Goal: Task Accomplishment & Management: Complete application form

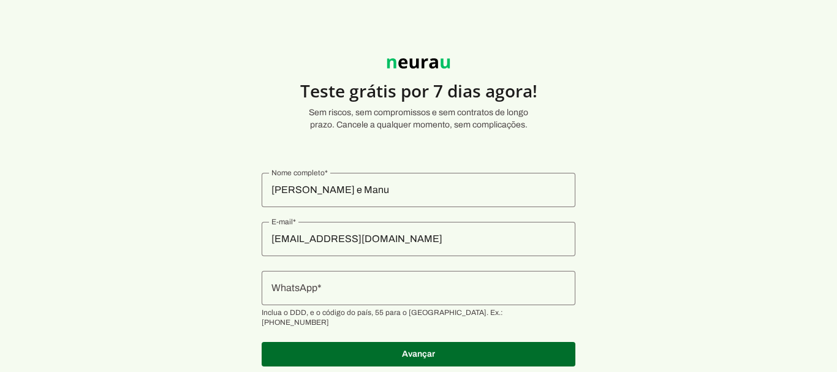
click at [432, 284] on input "WhatsApp" at bounding box center [418, 287] width 294 height 15
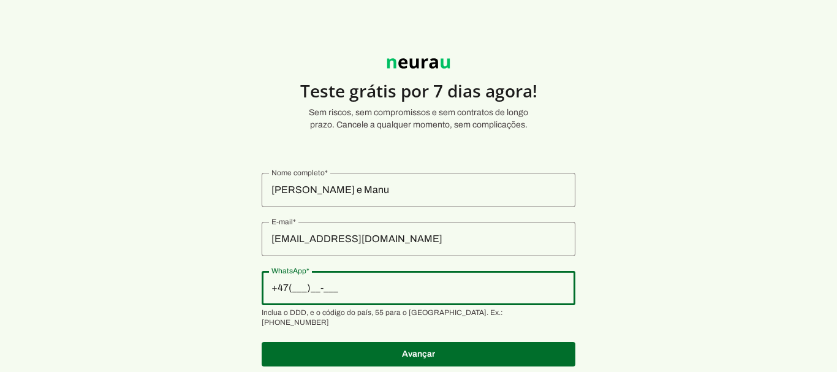
type input "+4_(___)___-____"
type input "+55 (47) 9 9105-2176"
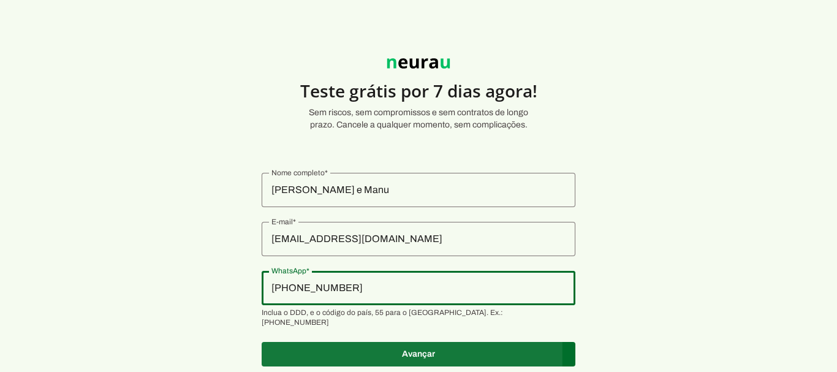
type md-outlined-text-field "+55 (47) 9 9105-2176"
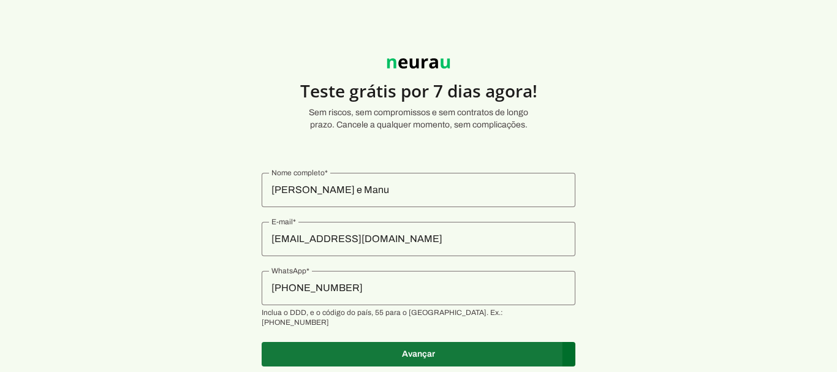
click at [426, 339] on span at bounding box center [418, 353] width 314 height 29
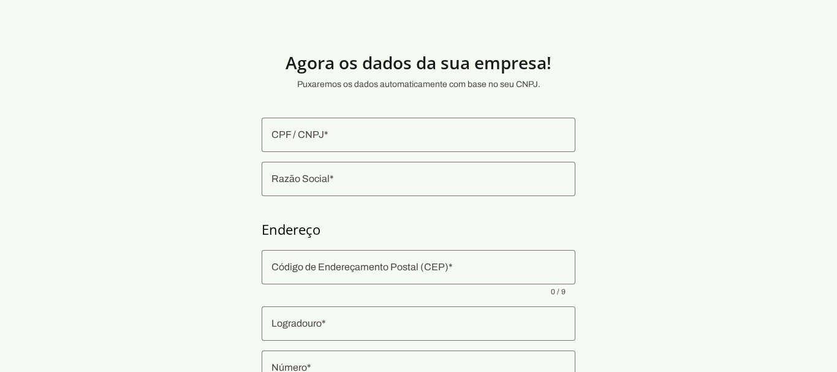
click at [426, 134] on input "CPF / CNPJ" at bounding box center [418, 134] width 294 height 15
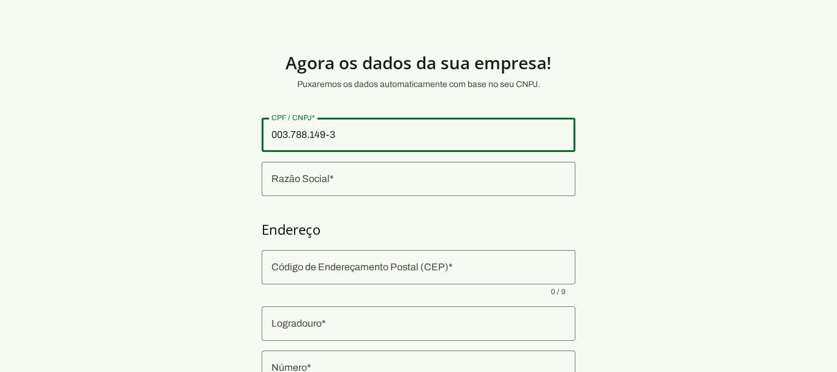
type input "003.788.149-31"
type md-outlined-text-field "003.788.149-31"
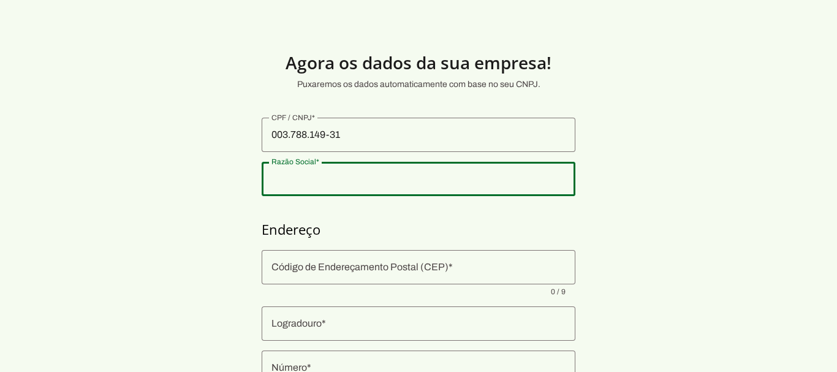
click at [407, 184] on input "Razão Social" at bounding box center [418, 178] width 294 height 15
type input "Marcos Vinicius Sabatke"
type md-outlined-text-field "Marcos Vinicius Sabatke"
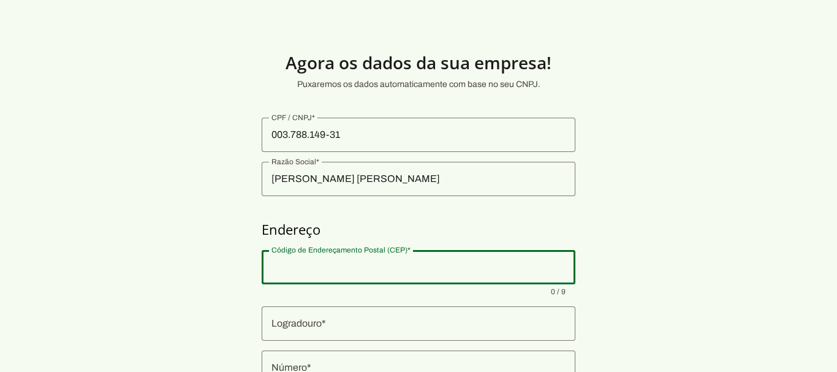
click at [354, 266] on input "Código de Endereçamento Postal (CEP)" at bounding box center [418, 267] width 294 height 15
type input "89460-092"
type input "Rua Francisco de Paula Pereira"
type input "Centro"
type input "Canoinhas"
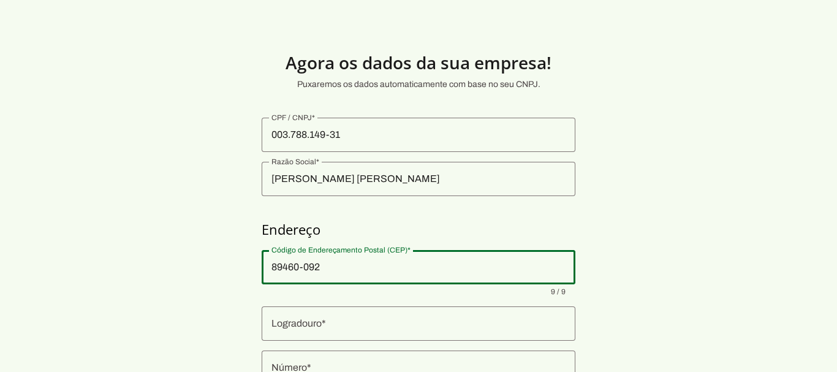
type input "SC"
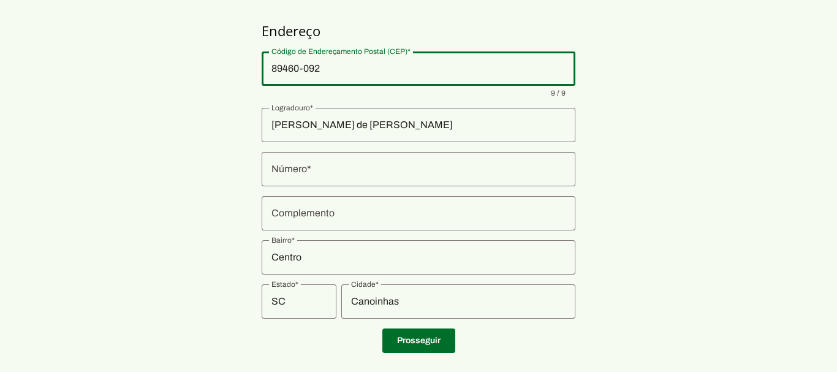
scroll to position [219, 0]
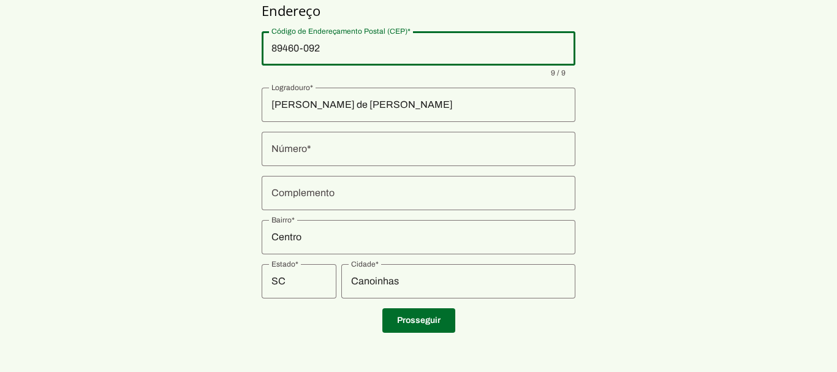
type md-outlined-text-field "89460-092"
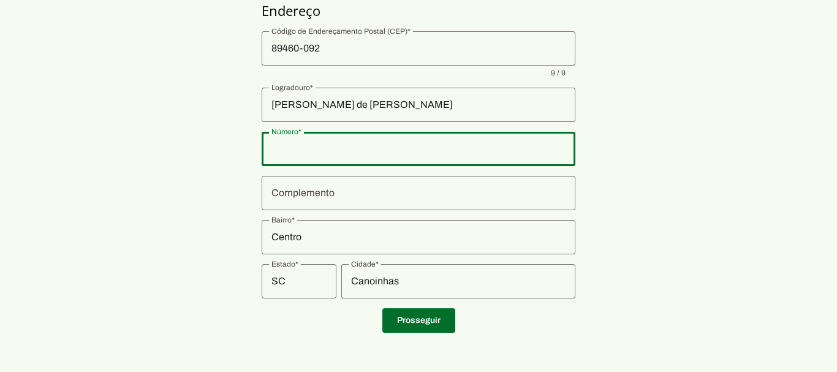
click at [304, 138] on div at bounding box center [418, 149] width 314 height 34
type input "635"
type md-outlined-text-field "635"
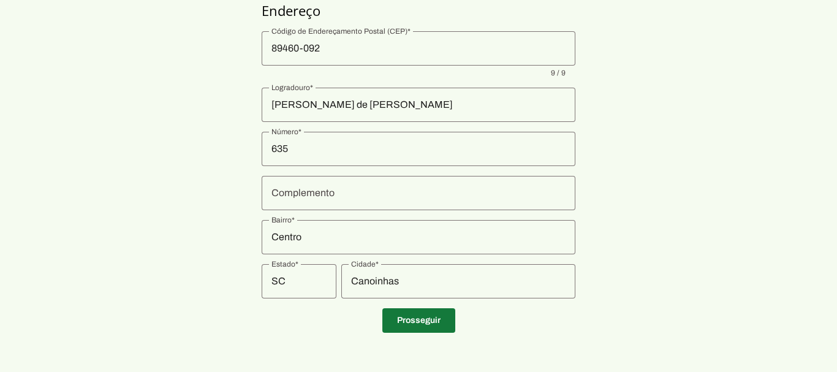
click at [389, 315] on span at bounding box center [418, 320] width 73 height 29
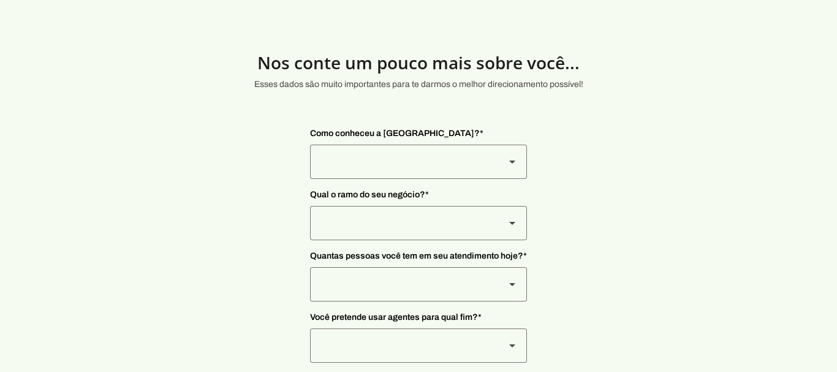
click at [448, 152] on div at bounding box center [402, 162] width 185 height 34
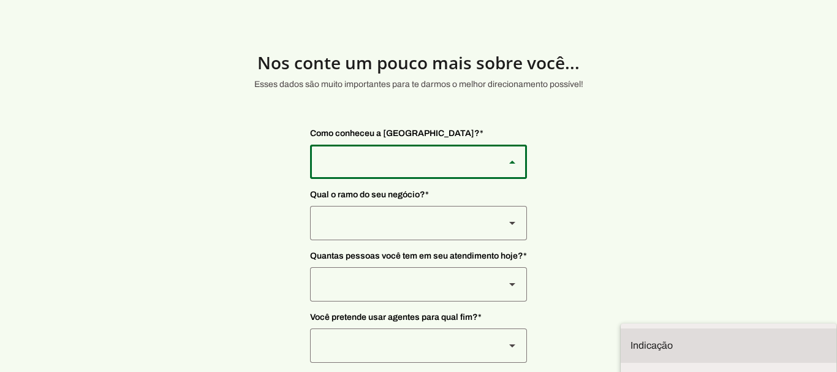
click at [620, 328] on md-item "Indicação" at bounding box center [728, 345] width 216 height 34
type md-outlined-select "NW0Npec8Jvm64GSjAjvQ"
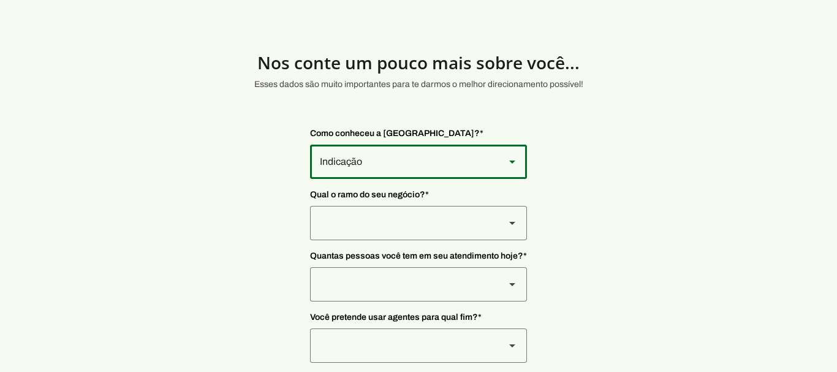
click at [395, 219] on div at bounding box center [402, 223] width 185 height 34
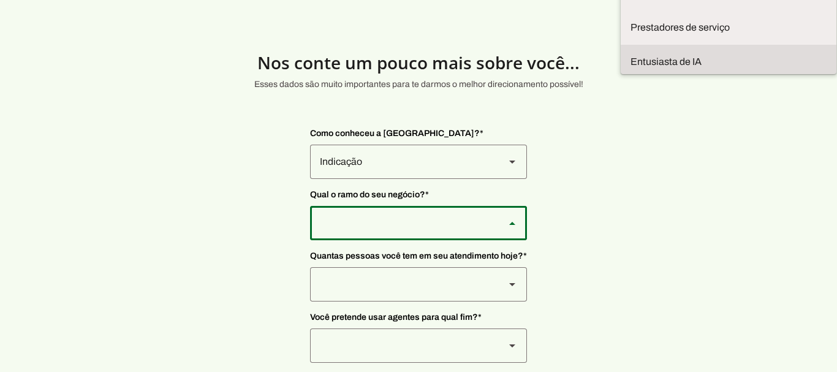
click at [620, 79] on md-item "Entusiasta de IA" at bounding box center [728, 62] width 216 height 34
type md-outlined-select "OuPe7EozIxyXXtnRBUfy"
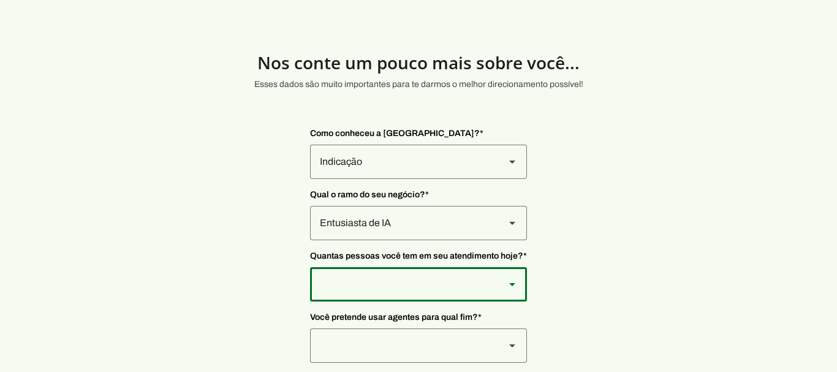
click at [417, 284] on div at bounding box center [402, 284] width 185 height 34
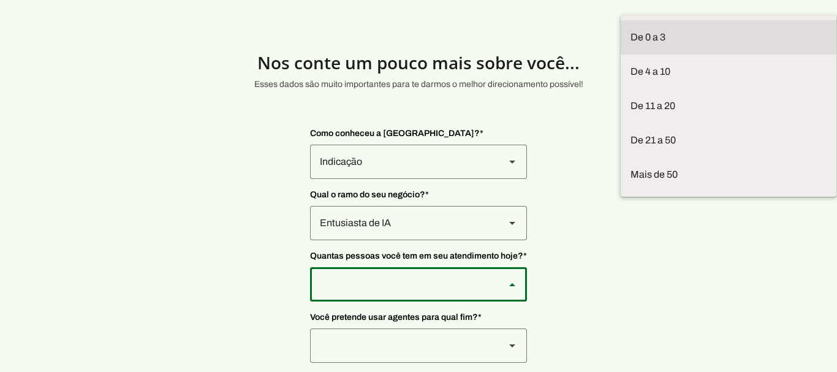
click at [620, 55] on md-item "De 0 a 3" at bounding box center [728, 37] width 216 height 34
type md-outlined-select "yHmeUixsC5IlBgFUkJwN"
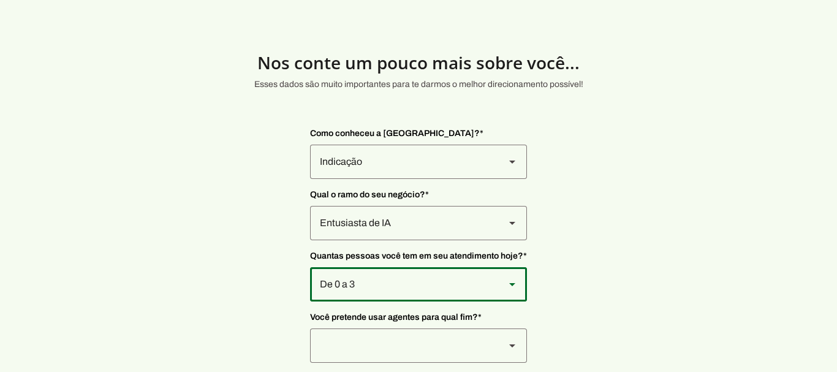
click at [488, 349] on div at bounding box center [402, 345] width 185 height 34
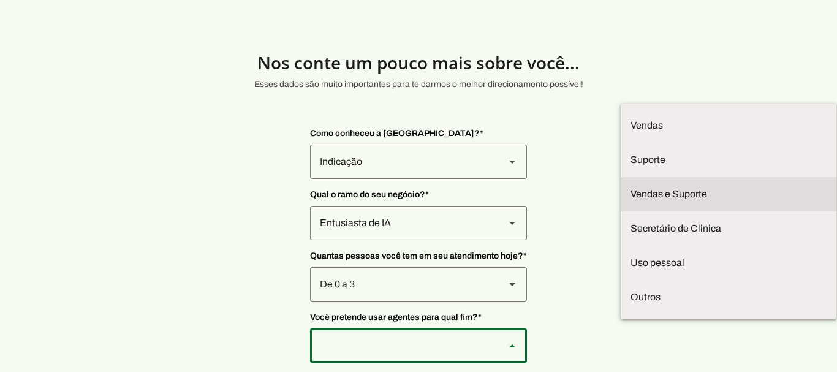
click at [0, 0] on slot "Vendas e Suporte" at bounding box center [0, 0] width 0 height 0
type md-outlined-select "LGV6UAW7vmmJy71KmeMz"
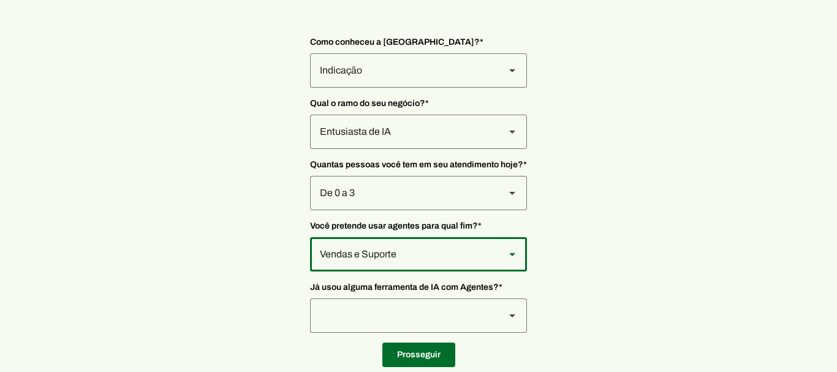
scroll to position [116, 0]
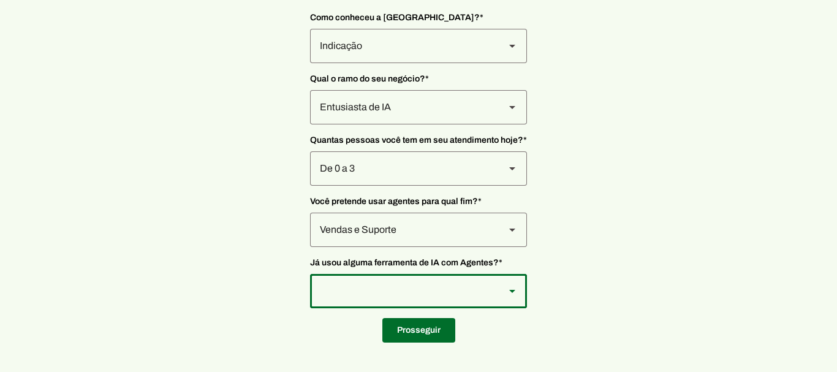
click at [465, 286] on div at bounding box center [402, 291] width 185 height 34
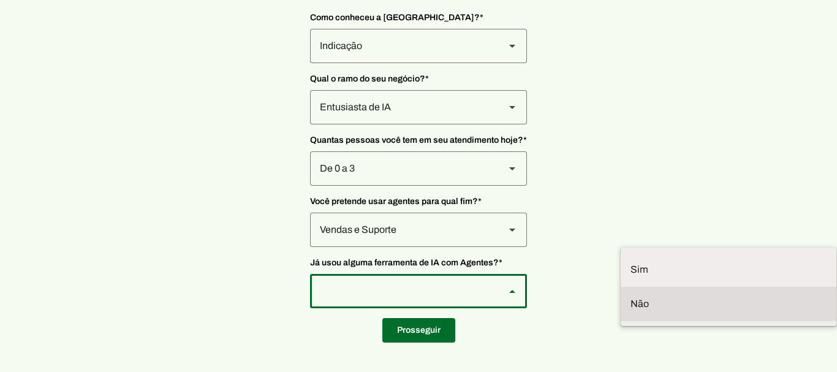
click at [630, 296] on slot at bounding box center [728, 303] width 196 height 15
type md-outlined-select "YJTivUP5LYteilvK0BaA"
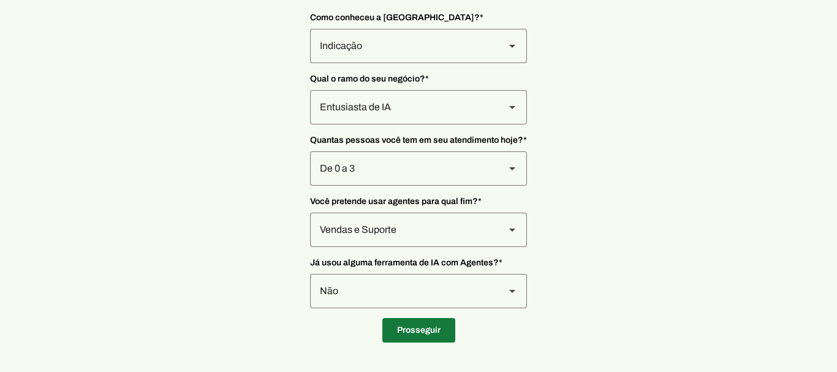
click at [415, 318] on span at bounding box center [418, 329] width 73 height 29
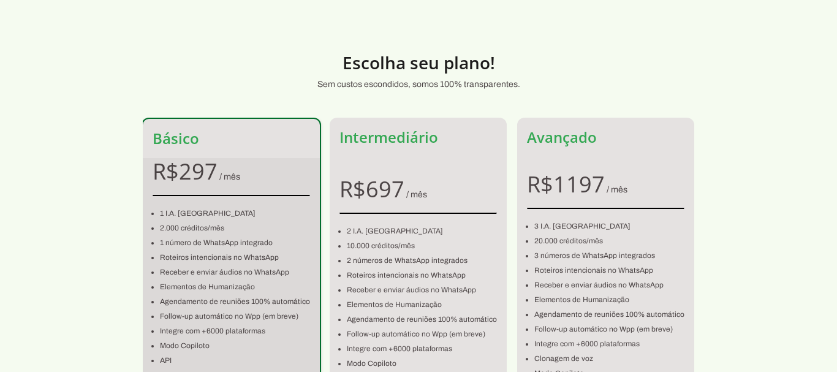
scroll to position [173, 0]
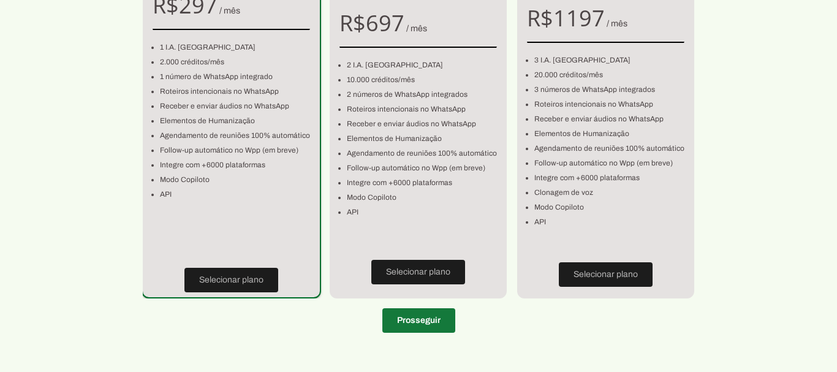
click at [405, 317] on span at bounding box center [418, 320] width 73 height 29
type input "89460-092"
type input "Rua Francisco de Paula Pereira"
type input "635"
type input "Centro"
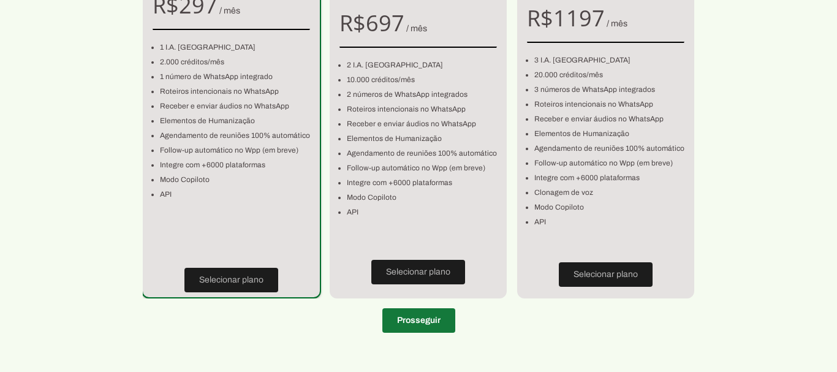
type input "Canoinhas"
type input "SC"
type input "003.788.149-31"
type input "+55 (47) 9 9105-2176"
